Goal: Find specific page/section: Find specific page/section

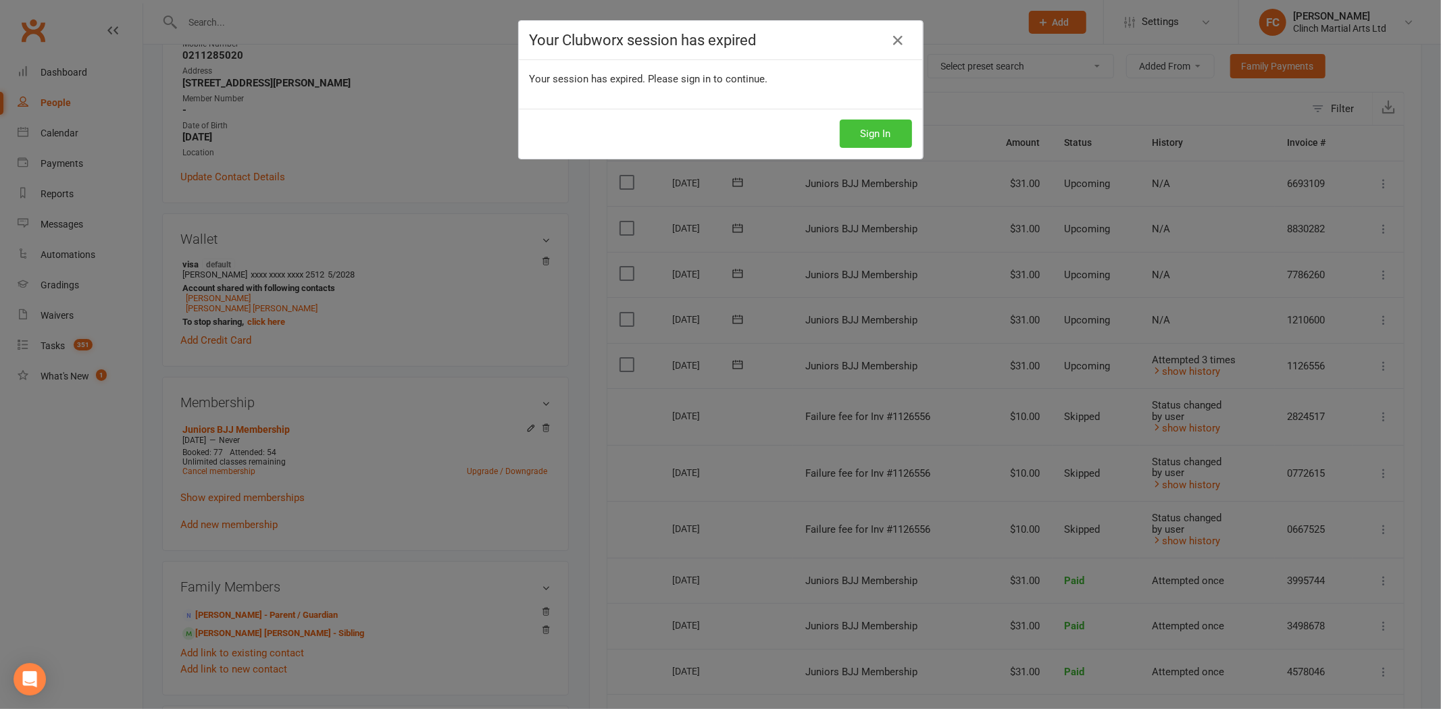
click at [863, 134] on button "Sign In" at bounding box center [876, 134] width 72 height 28
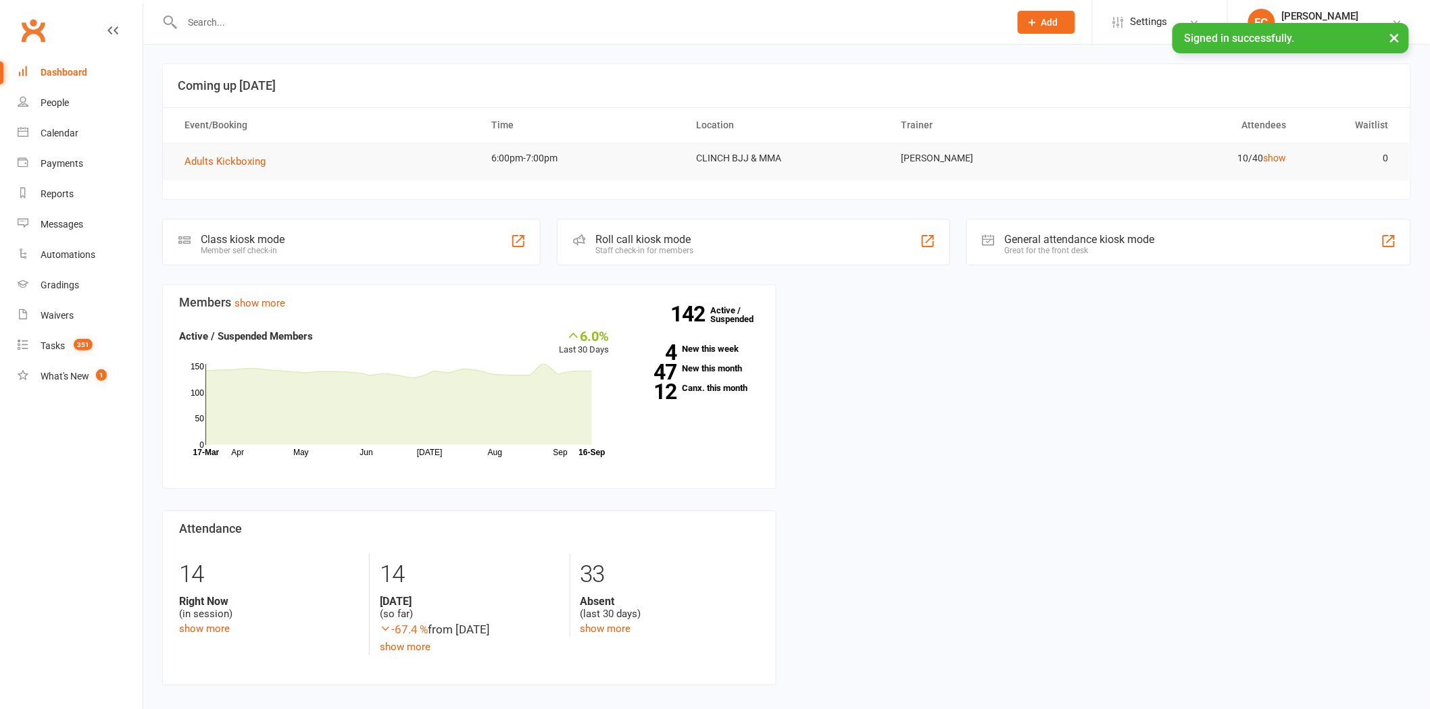
click at [271, 20] on input "text" at bounding box center [589, 22] width 822 height 19
click at [285, 21] on input "text" at bounding box center [589, 22] width 822 height 19
paste input "[PERSON_NAME]"
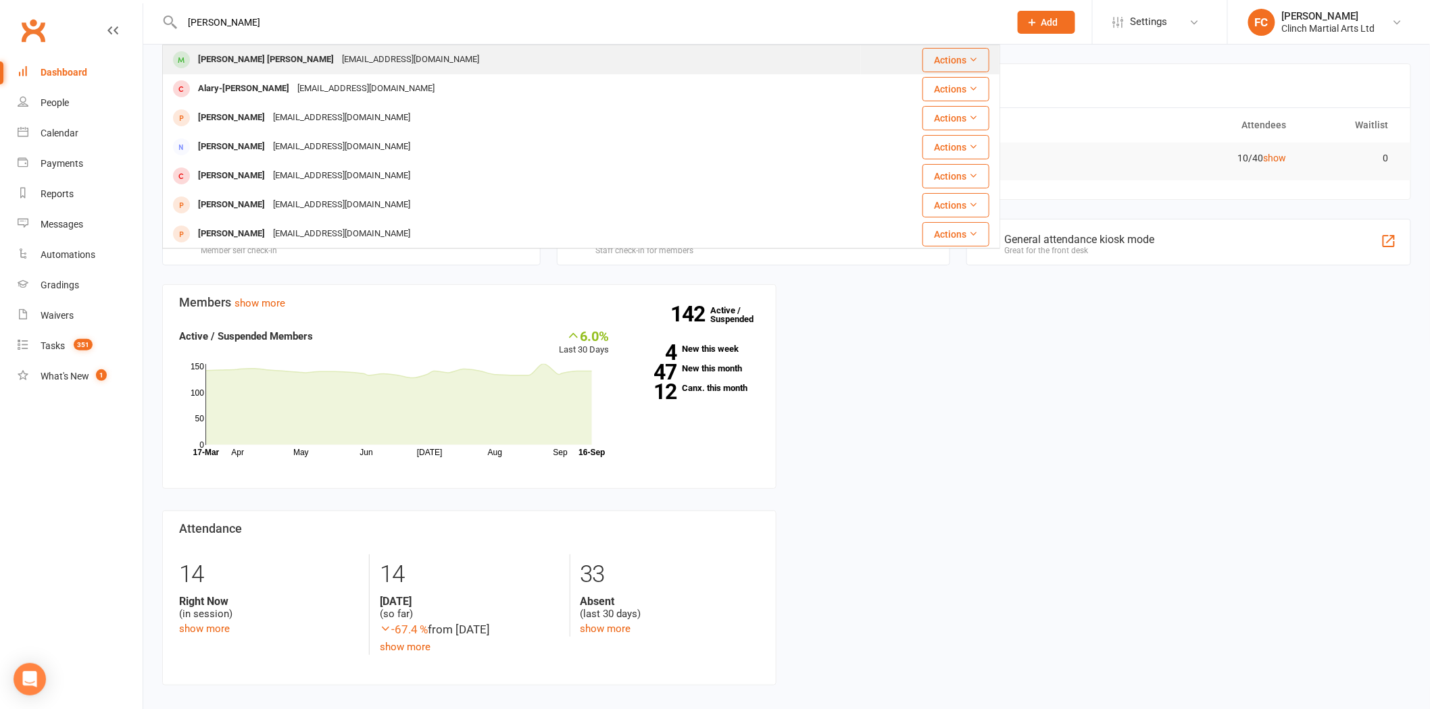
type input "[PERSON_NAME]"
click at [265, 63] on div "[PERSON_NAME] [PERSON_NAME]" at bounding box center [266, 60] width 144 height 20
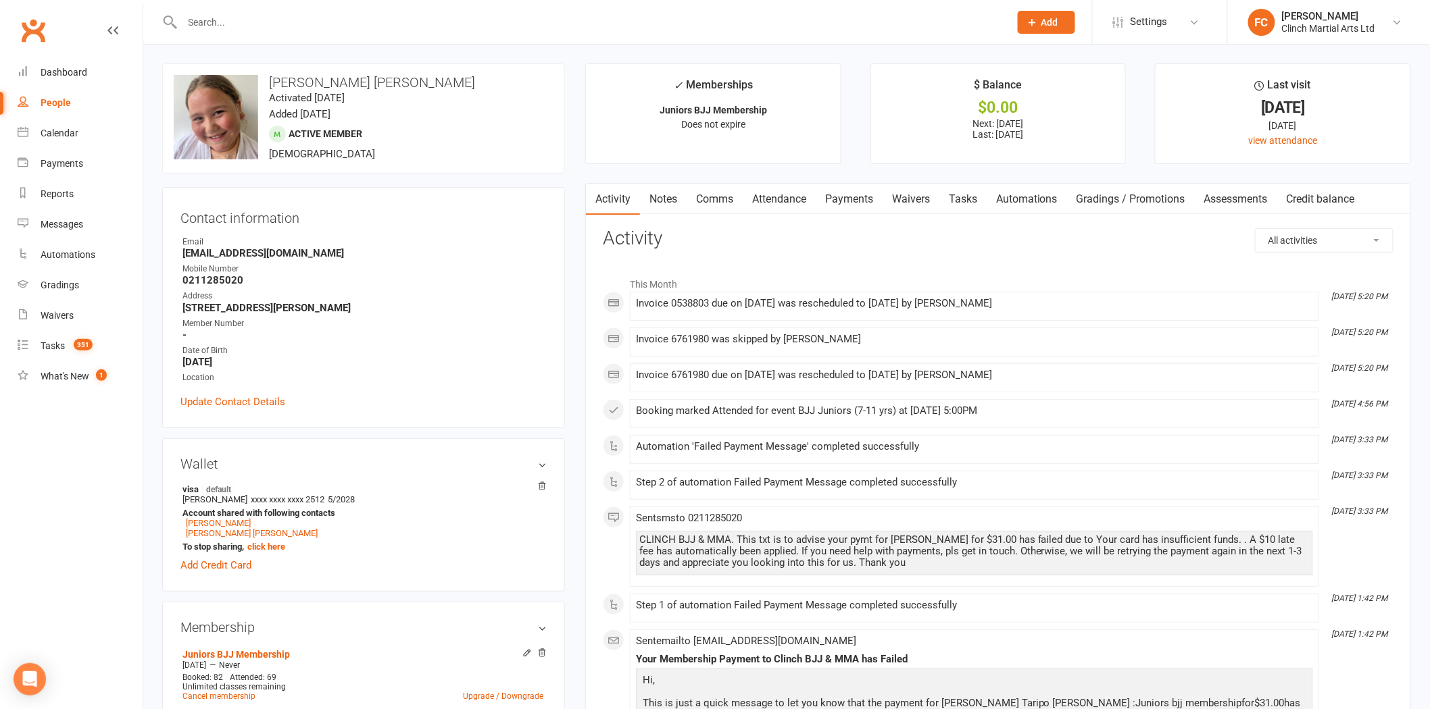
click at [851, 204] on link "Payments" at bounding box center [848, 199] width 67 height 31
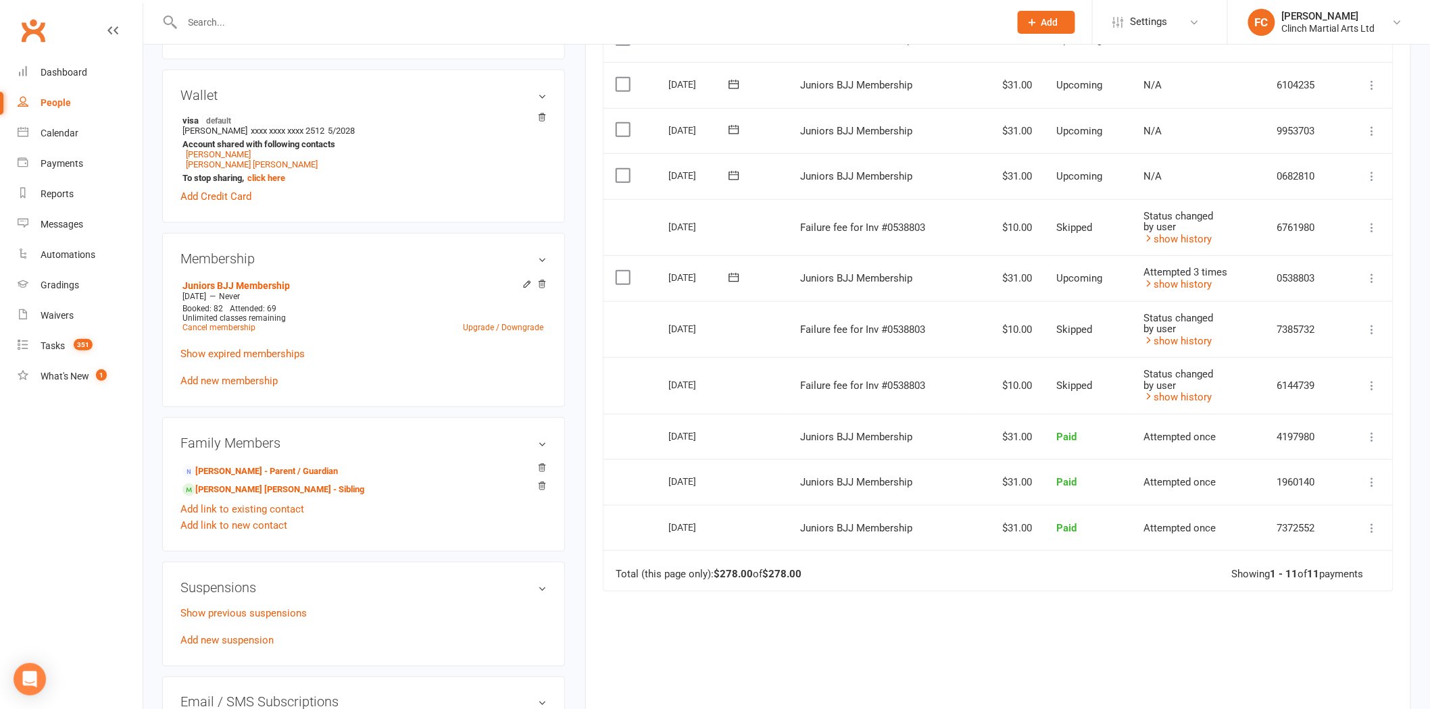
scroll to position [375, 0]
